Goal: Submit feedback/report problem: Submit feedback/report problem

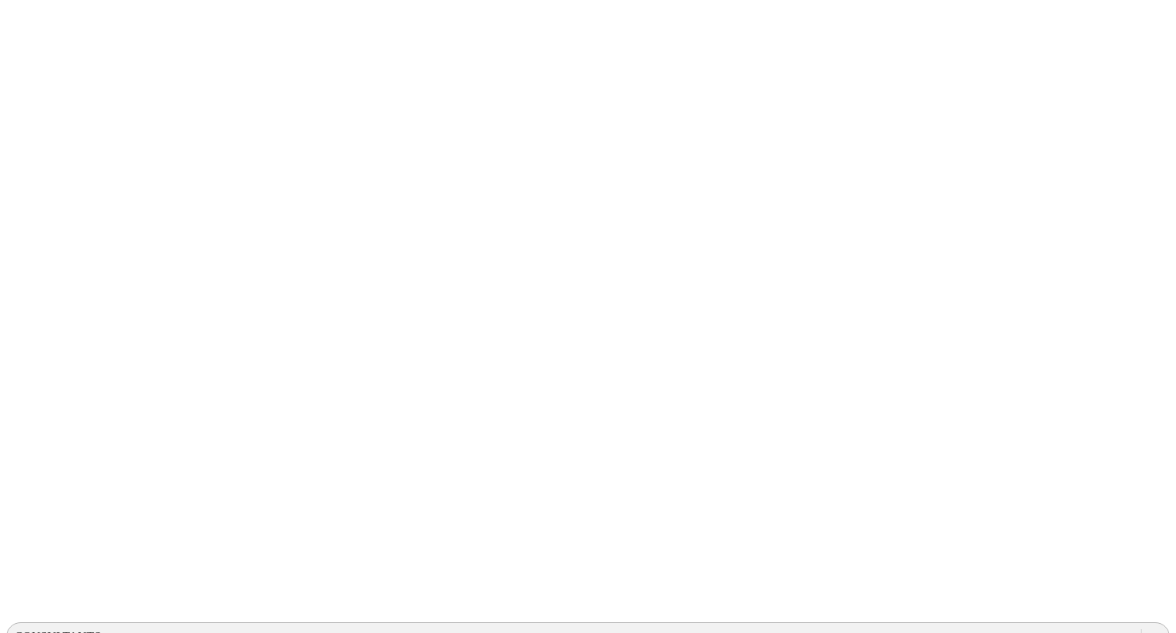
click at [101, 630] on div "CONSULTANTS" at bounding box center [58, 637] width 87 height 14
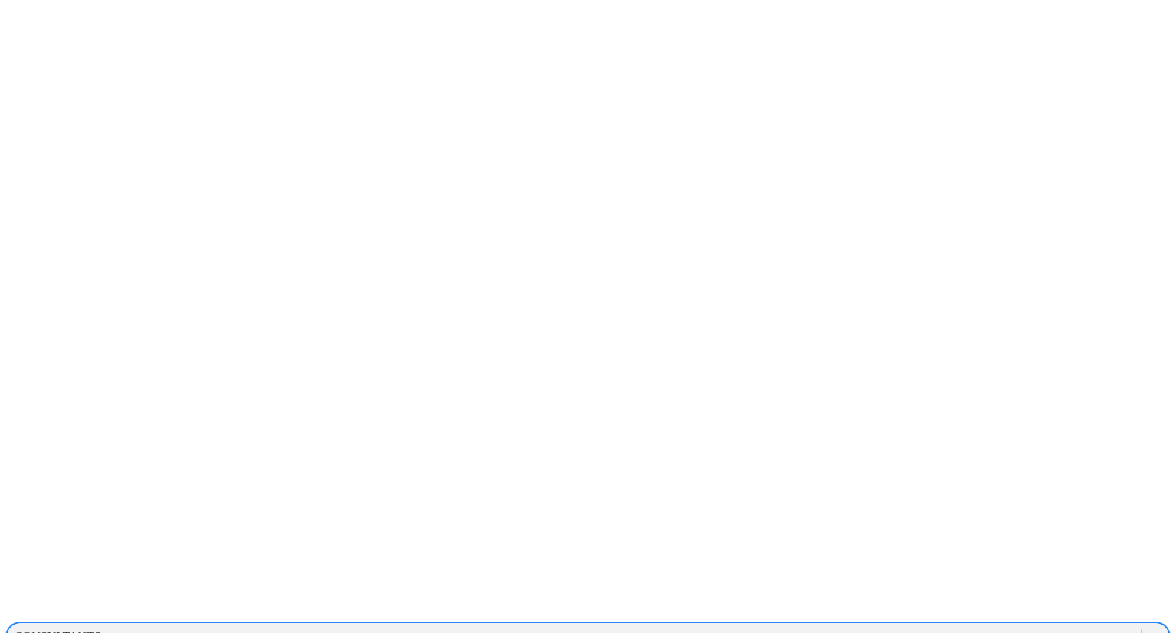
click at [963, 164] on div at bounding box center [594, 316] width 1176 height 633
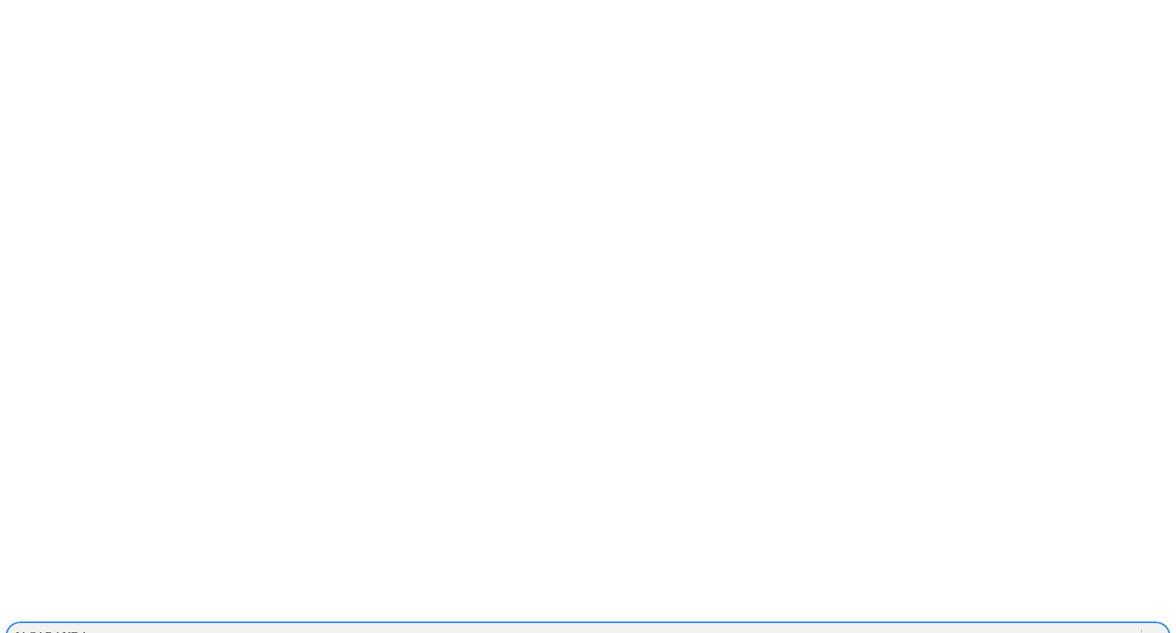
click at [89, 630] on div "JACARANDA" at bounding box center [52, 637] width 74 height 14
click at [879, 625] on div "CONSULTANTS" at bounding box center [574, 636] width 1134 height 23
click at [851, 625] on div "INDUCERDOS" at bounding box center [574, 636] width 1134 height 23
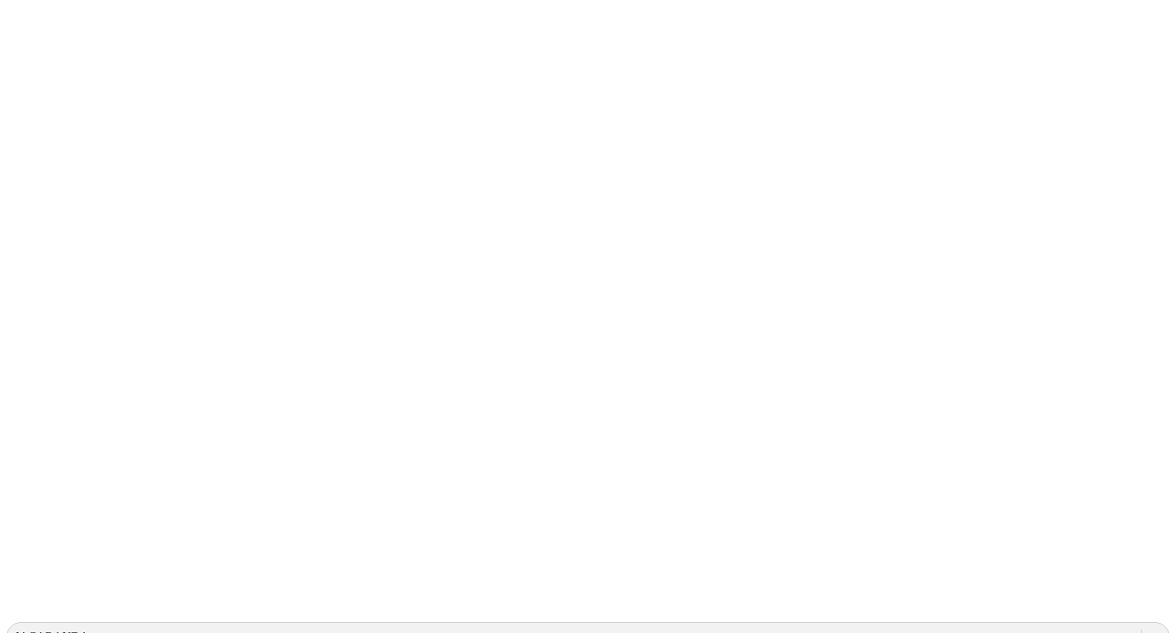
click at [21, 289] on icon at bounding box center [29, 312] width 47 height 47
click at [89, 630] on div "JACARANDA" at bounding box center [52, 637] width 74 height 14
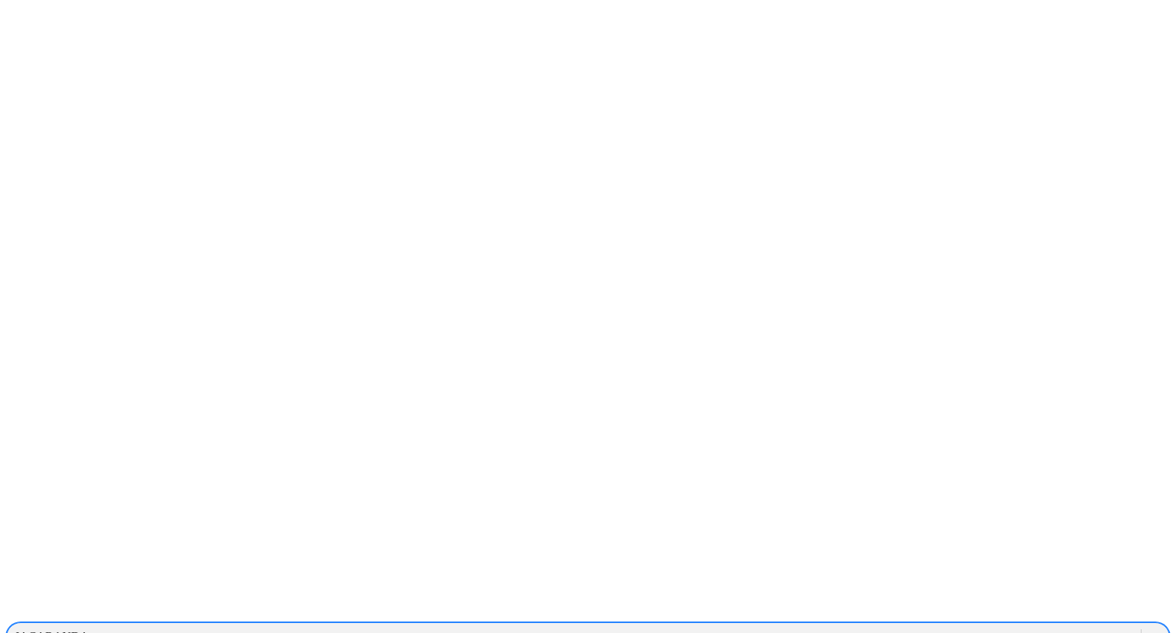
click at [963, 625] on div "CONSULTANTS" at bounding box center [574, 636] width 1134 height 23
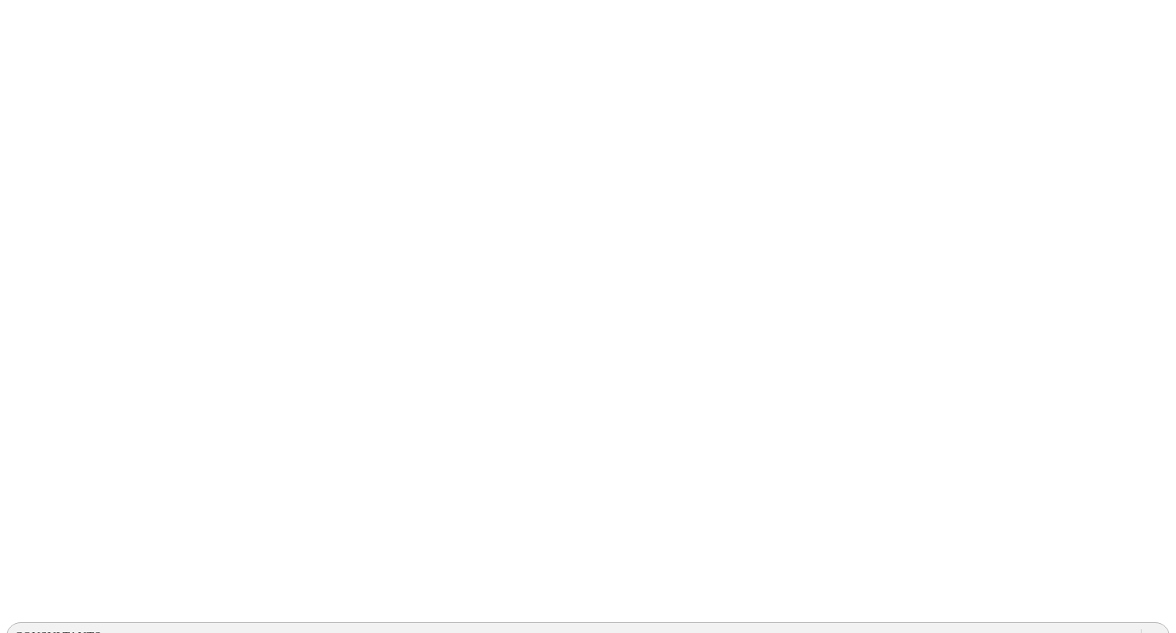
click at [819, 625] on div "CONSULTANTS" at bounding box center [574, 636] width 1134 height 23
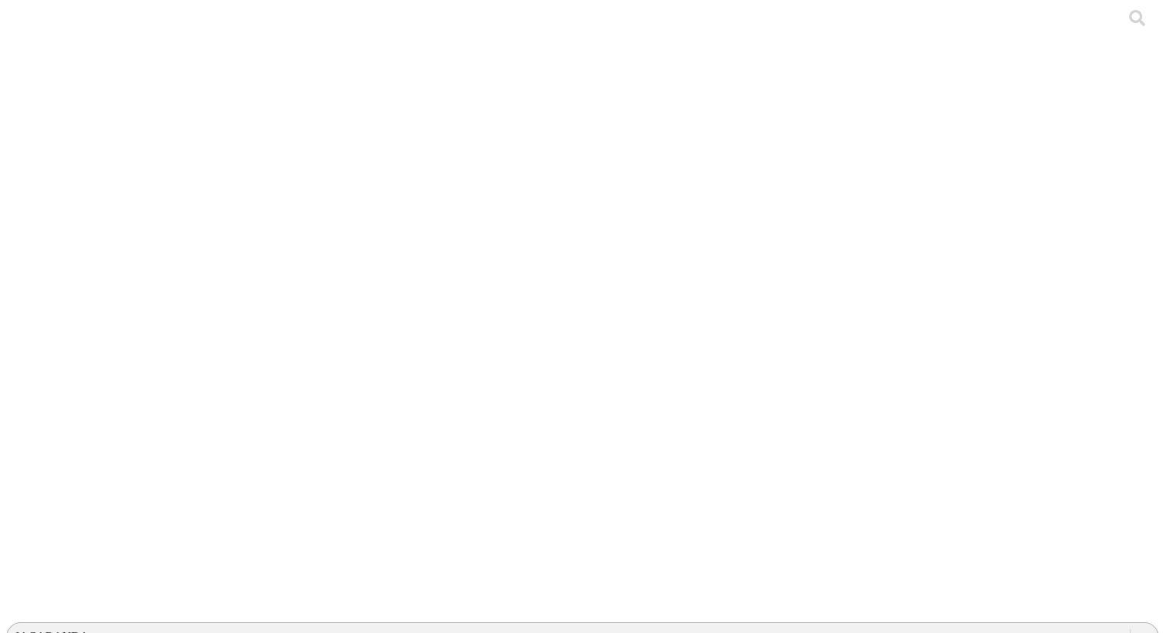
click at [837, 625] on div "JACARANDA" at bounding box center [568, 636] width 1123 height 23
